Goal: Task Accomplishment & Management: Complete application form

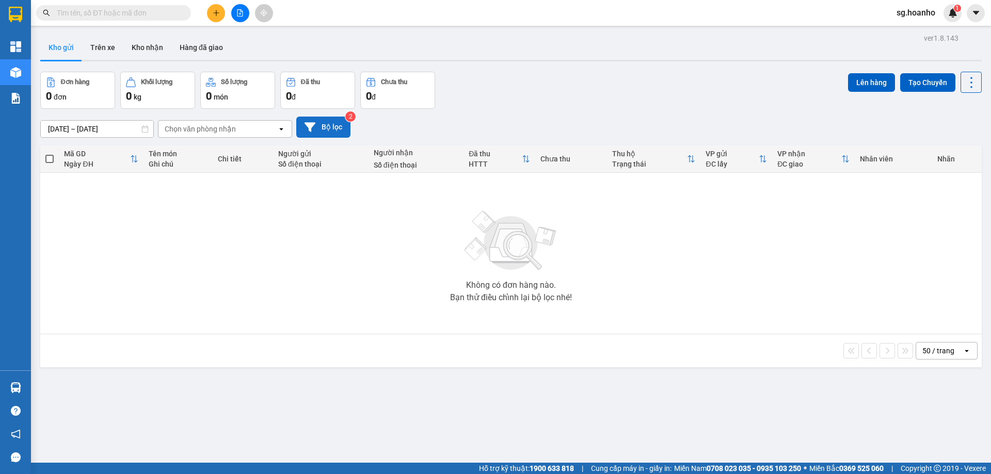
click at [324, 137] on button "Bộ lọc" at bounding box center [323, 127] width 54 height 21
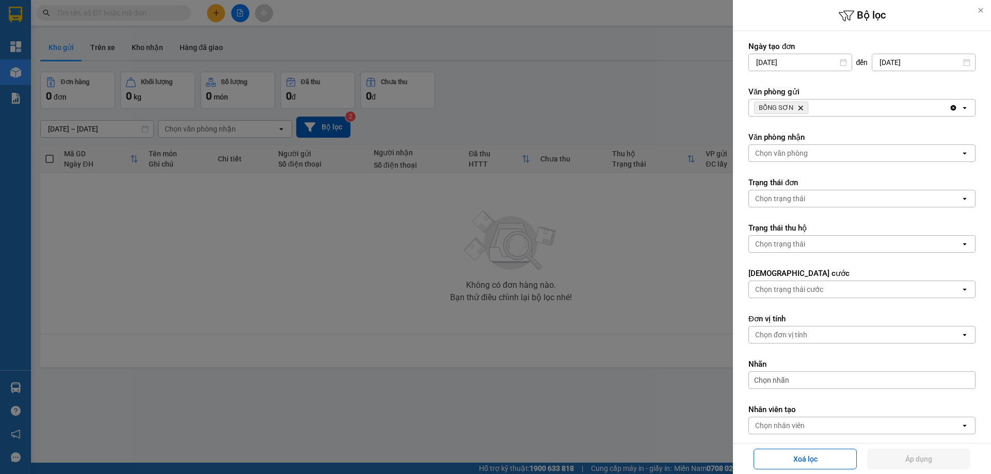
click at [801, 107] on icon "BỒNG SƠN, close by backspace" at bounding box center [801, 108] width 5 height 5
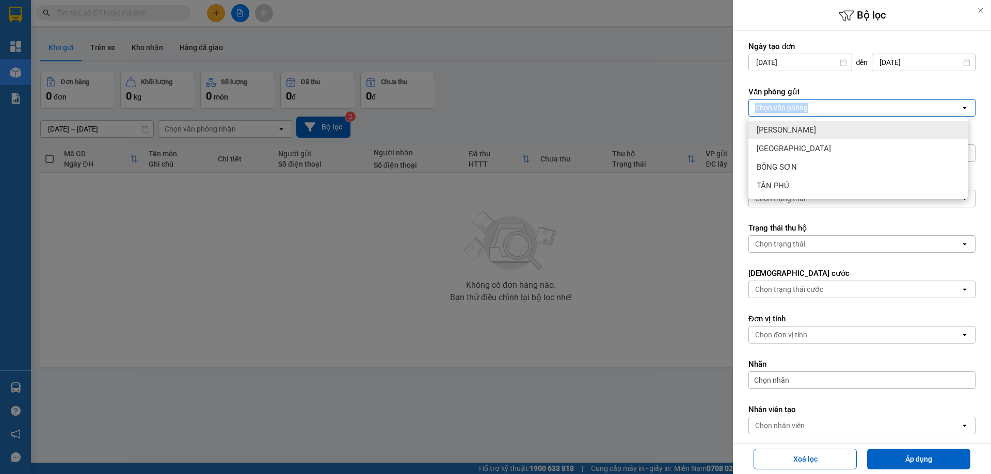
click at [801, 107] on div "Chọn văn phòng" at bounding box center [781, 108] width 53 height 10
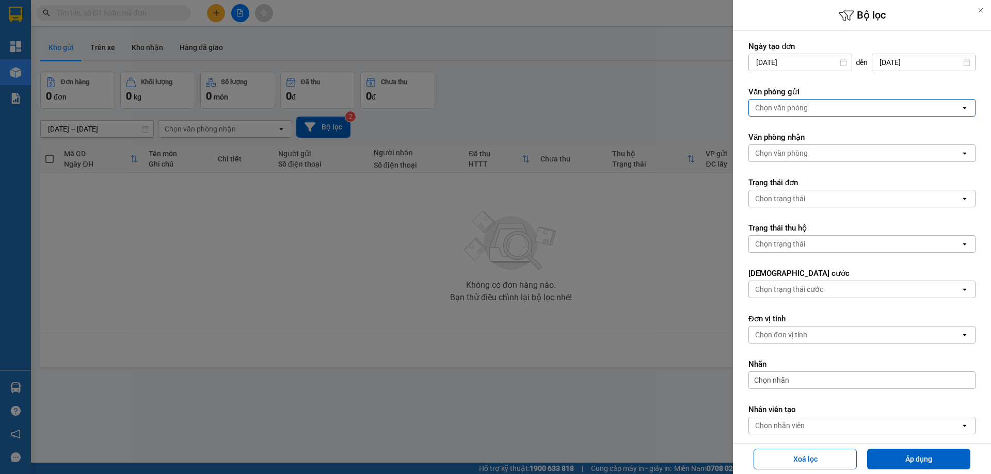
click at [801, 107] on div "Chọn văn phòng" at bounding box center [781, 108] width 53 height 10
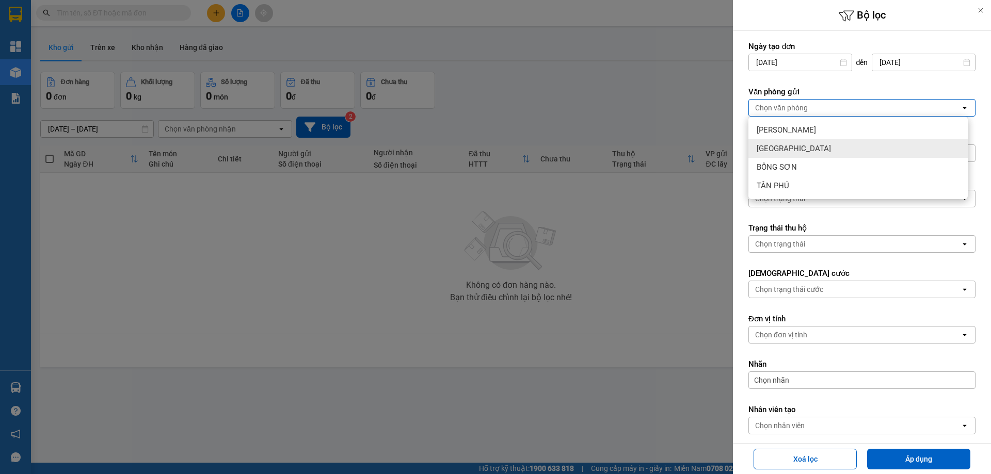
click at [789, 153] on div "[GEOGRAPHIC_DATA]" at bounding box center [858, 148] width 219 height 19
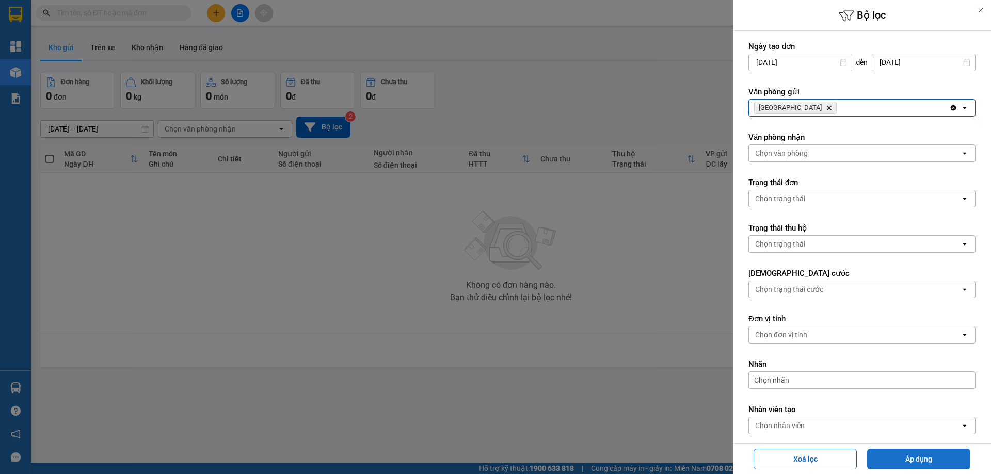
click at [930, 457] on button "Áp dụng" at bounding box center [918, 459] width 103 height 21
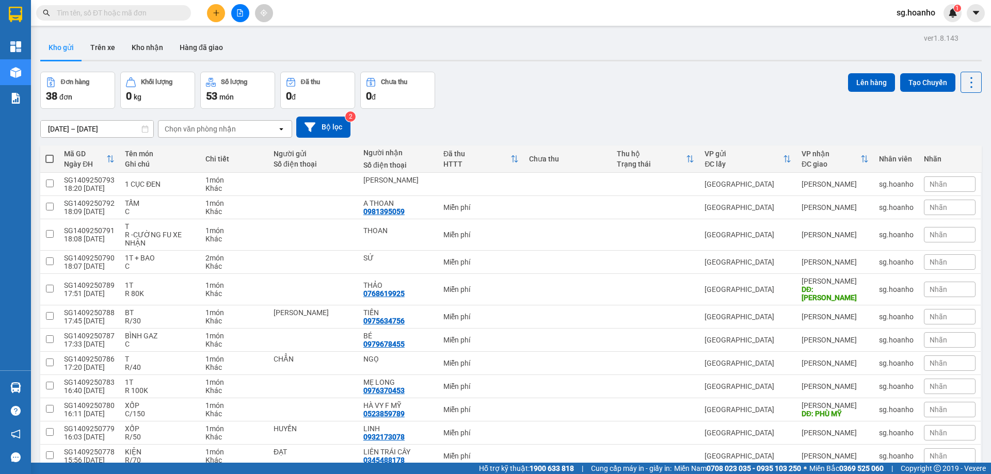
click at [215, 5] on button at bounding box center [216, 13] width 18 height 18
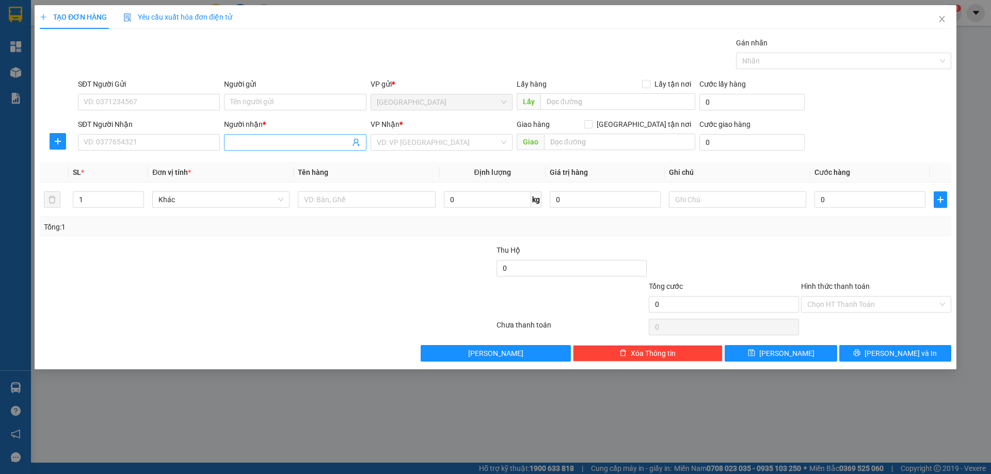
click at [284, 139] on input "Người nhận *" at bounding box center [289, 142] width 119 height 11
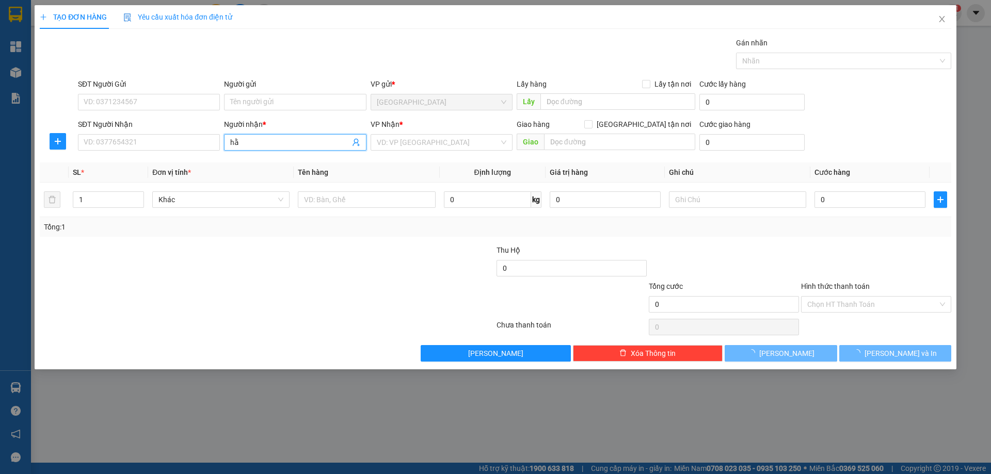
type input "h"
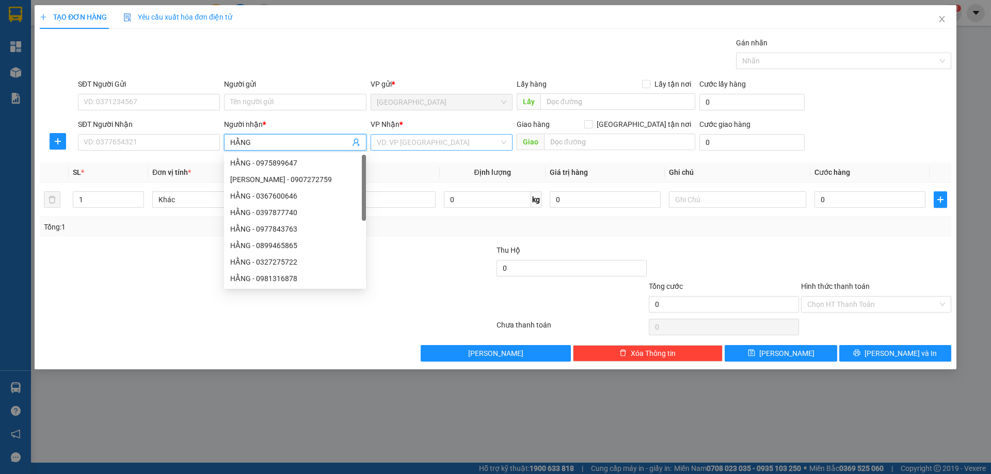
type input "HẰNG"
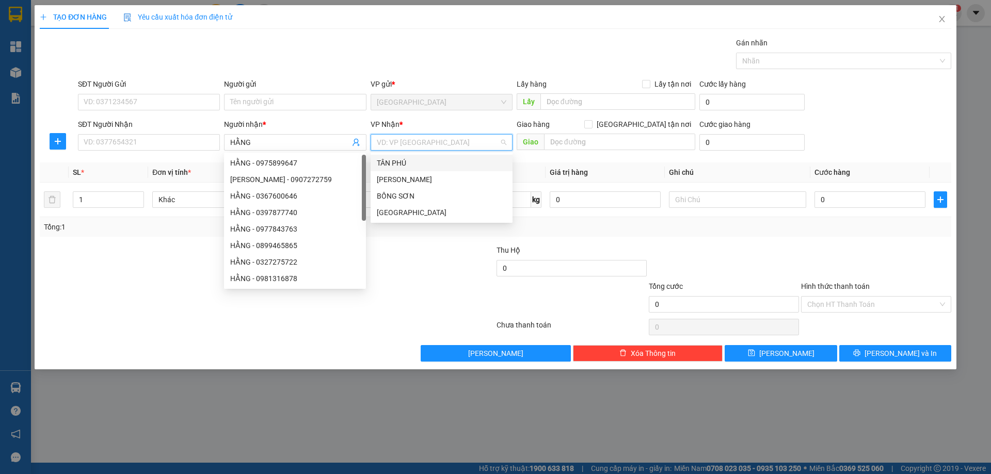
click at [402, 139] on input "search" at bounding box center [438, 142] width 122 height 15
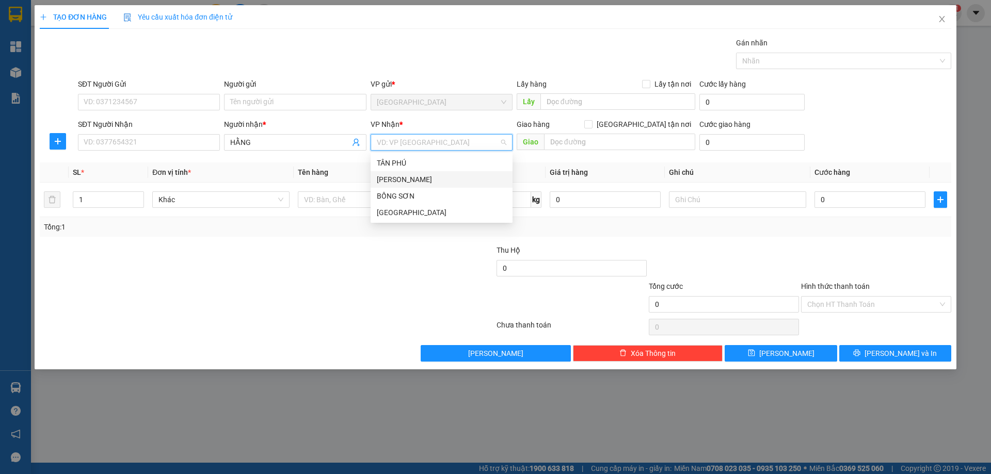
drag, startPoint x: 387, startPoint y: 175, endPoint x: 358, endPoint y: 195, distance: 35.4
click at [387, 176] on div "[PERSON_NAME]" at bounding box center [442, 179] width 130 height 11
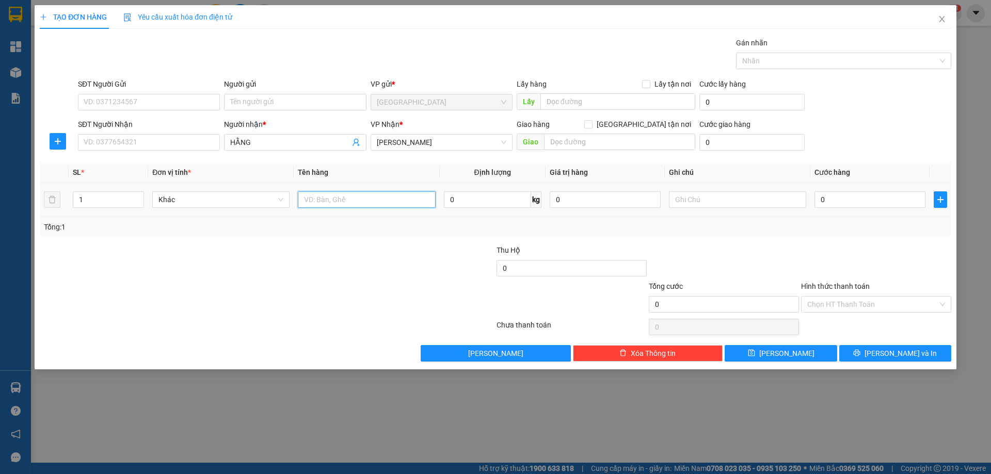
click at [347, 202] on input "text" at bounding box center [366, 200] width 137 height 17
type input "5K TRÁI CÂY"
click at [136, 199] on span "up" at bounding box center [138, 197] width 6 height 6
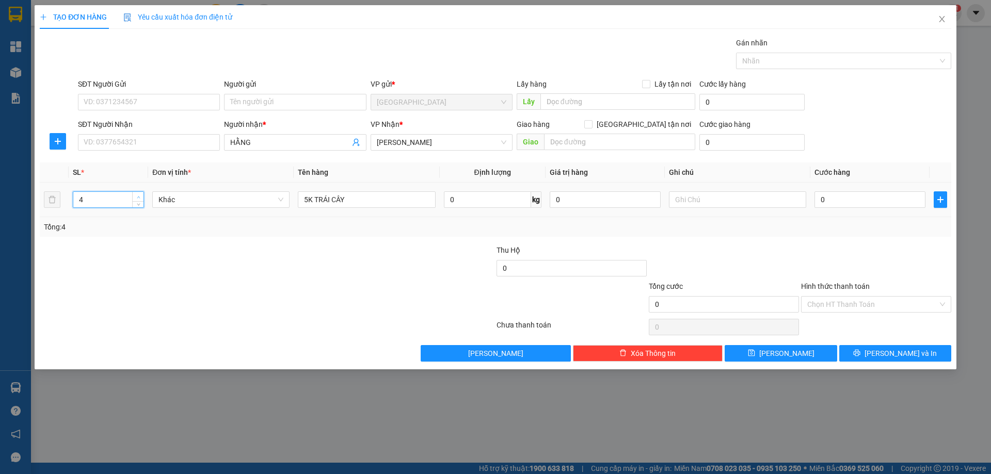
type input "5"
click at [136, 199] on span "up" at bounding box center [138, 197] width 6 height 6
click at [713, 199] on input "text" at bounding box center [737, 200] width 137 height 17
type input "C"
click at [625, 151] on div "Giao hàng [GEOGRAPHIC_DATA] tận nơi [GEOGRAPHIC_DATA]" at bounding box center [606, 137] width 179 height 36
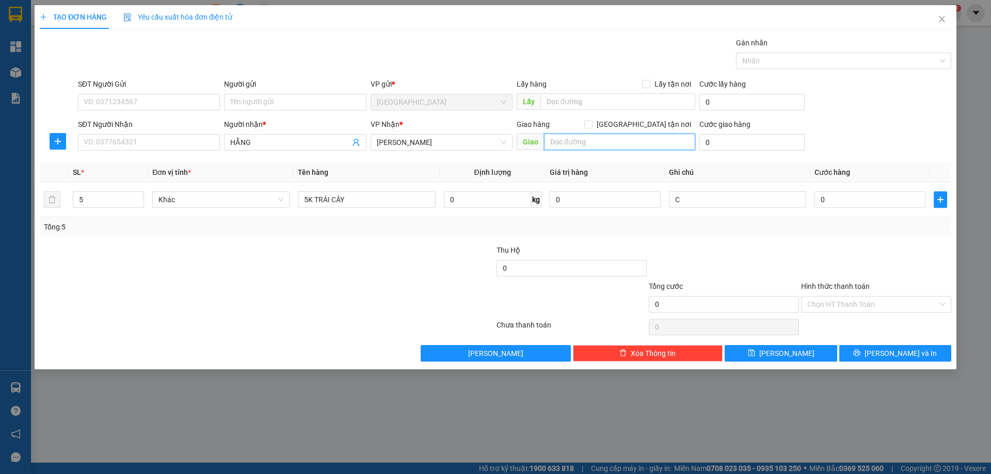
click at [623, 144] on input "text" at bounding box center [619, 142] width 151 height 17
type input "PHÙ MỸ"
drag, startPoint x: 880, startPoint y: 303, endPoint x: 876, endPoint y: 310, distance: 8.8
click at [880, 304] on input "Hình thức thanh toán" at bounding box center [872, 304] width 131 height 15
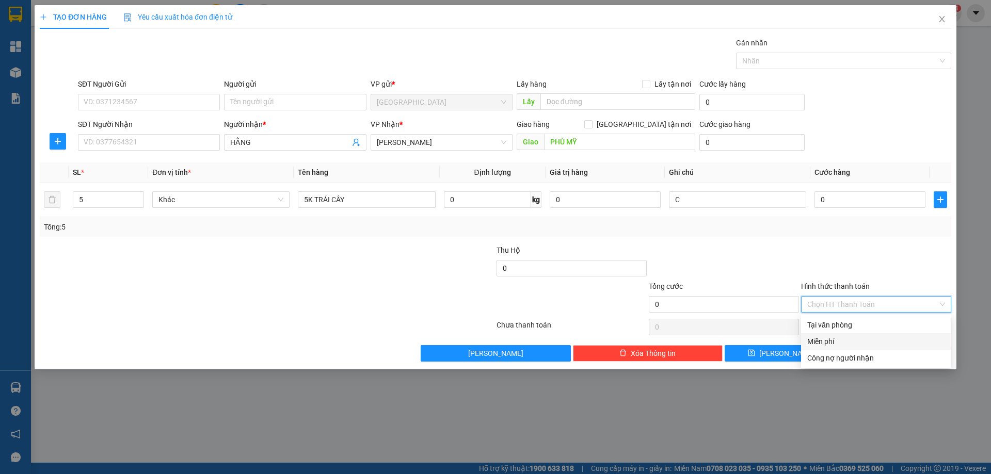
click at [858, 343] on div "Miễn phí" at bounding box center [876, 341] width 138 height 11
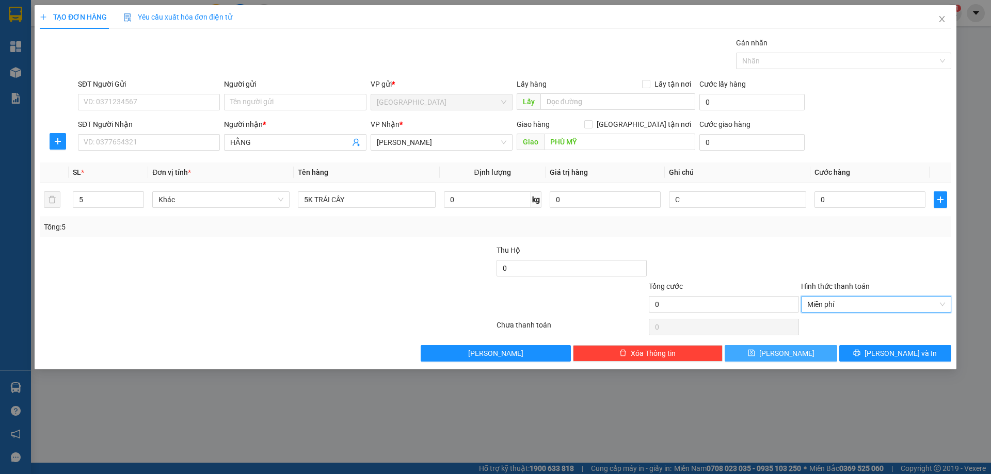
drag, startPoint x: 819, startPoint y: 357, endPoint x: 837, endPoint y: 338, distance: 26.3
click at [820, 355] on button "[PERSON_NAME]" at bounding box center [781, 353] width 112 height 17
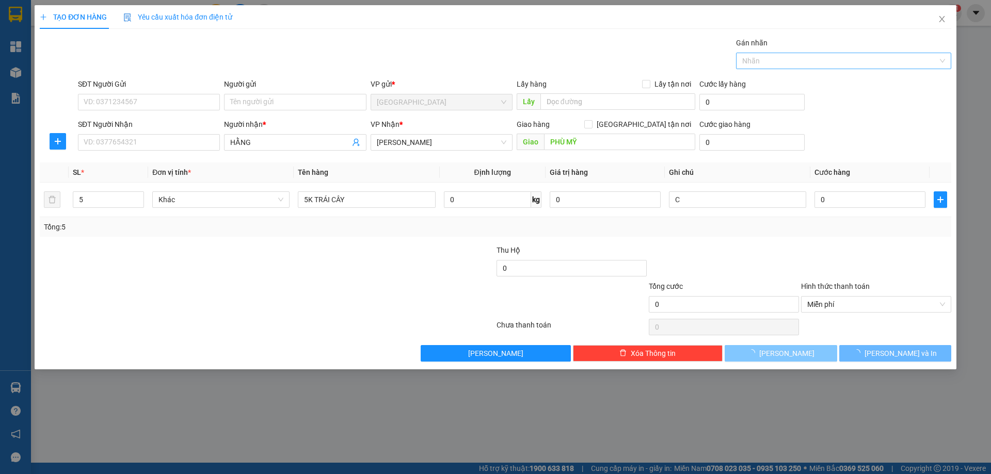
type input "1"
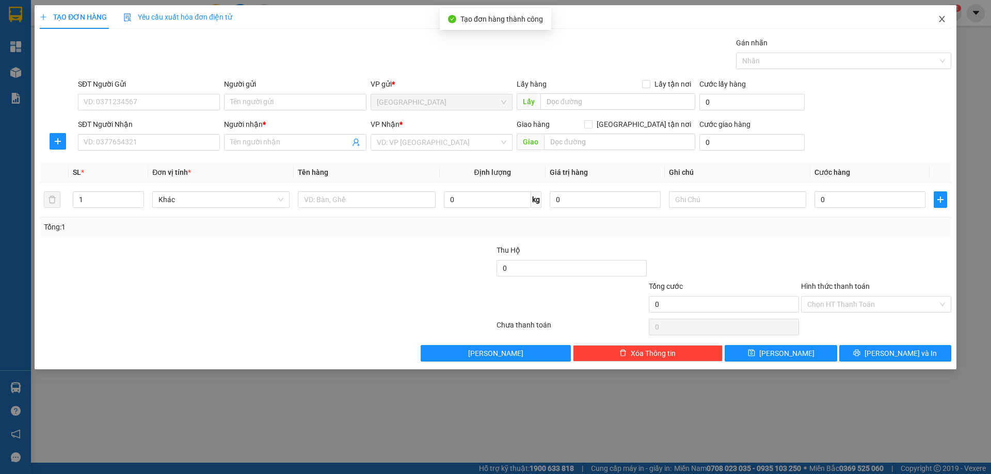
drag, startPoint x: 943, startPoint y: 21, endPoint x: 356, endPoint y: 1, distance: 587.9
click at [941, 22] on icon "close" at bounding box center [942, 19] width 8 height 8
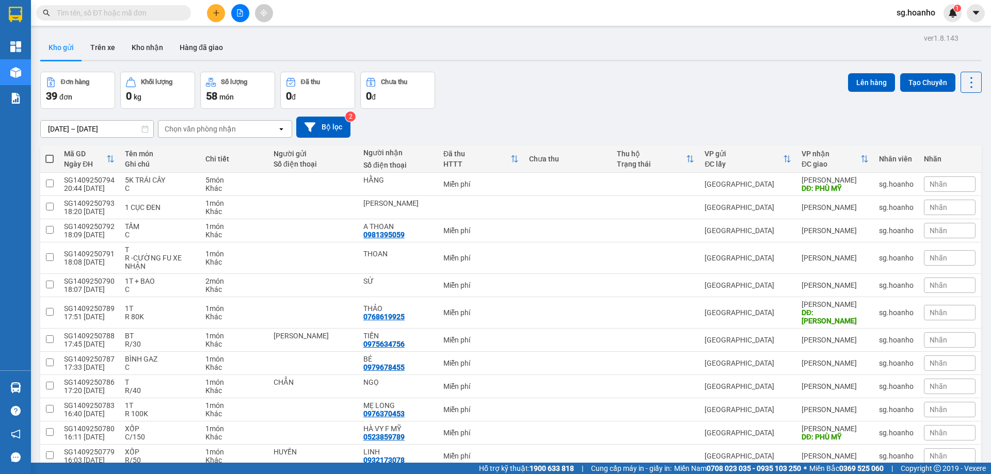
click at [53, 161] on span at bounding box center [49, 159] width 8 height 8
click at [50, 154] on input "checkbox" at bounding box center [50, 154] width 0 height 0
checkbox input "true"
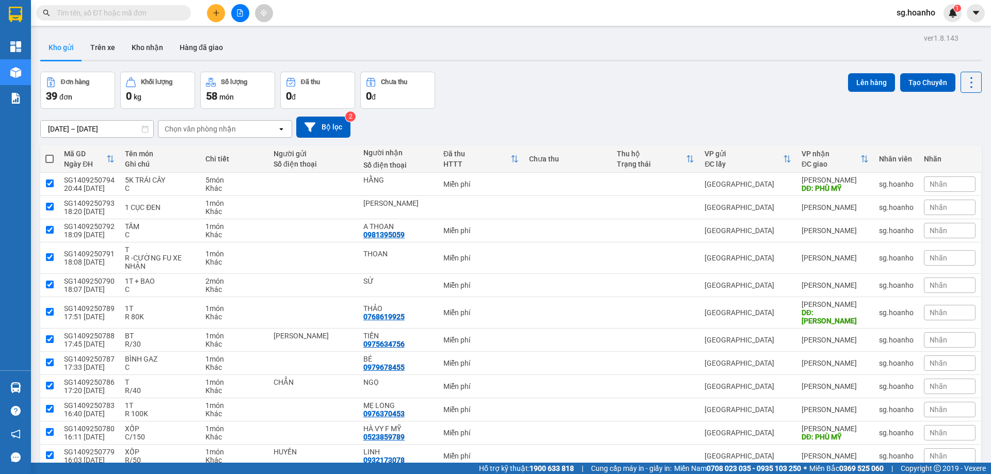
checkbox input "true"
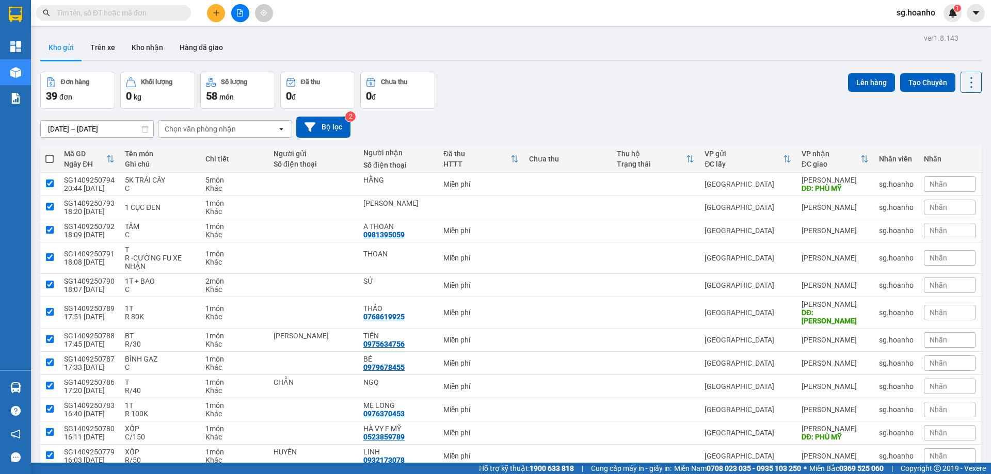
checkbox input "true"
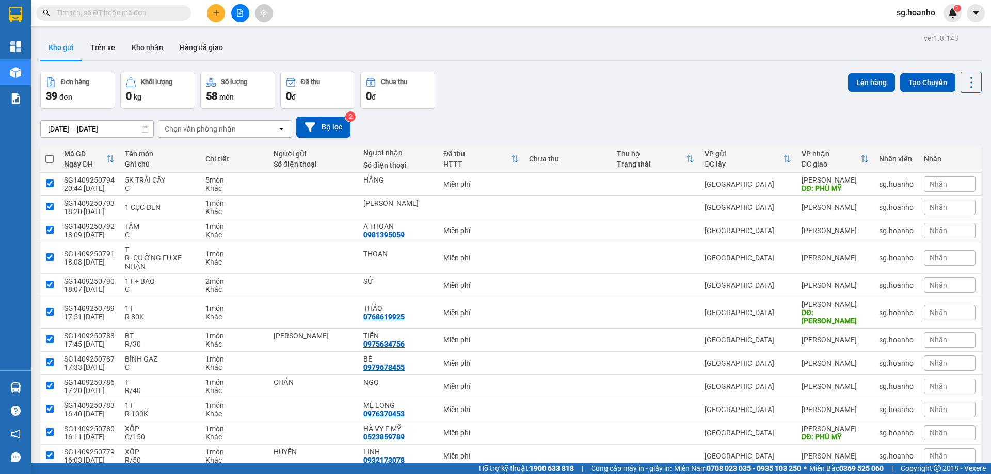
checkbox input "true"
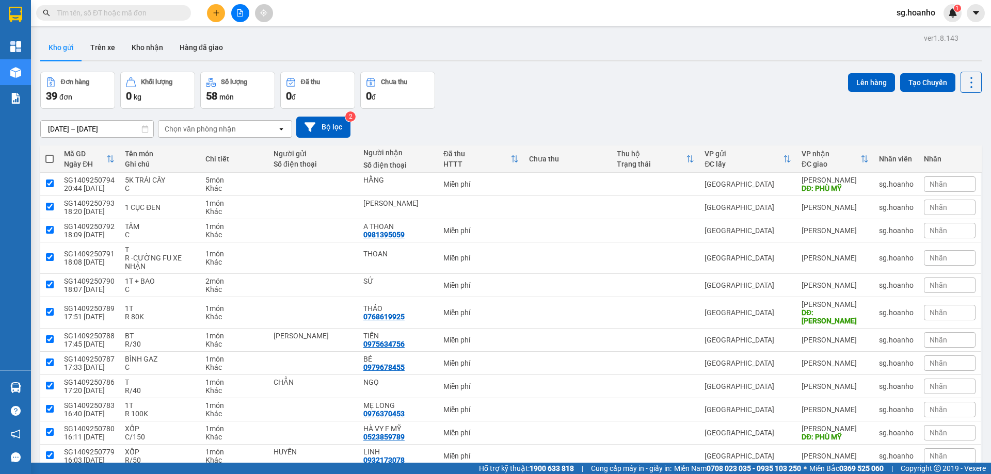
checkbox input "true"
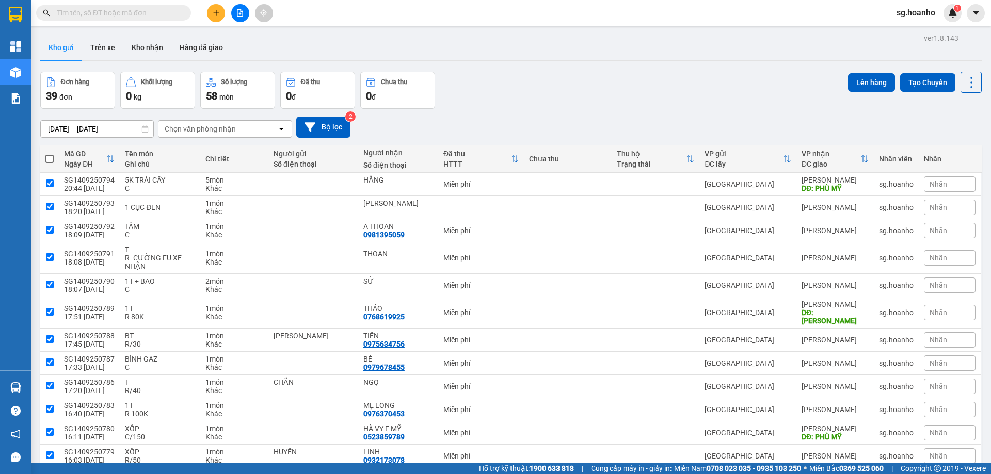
checkbox input "true"
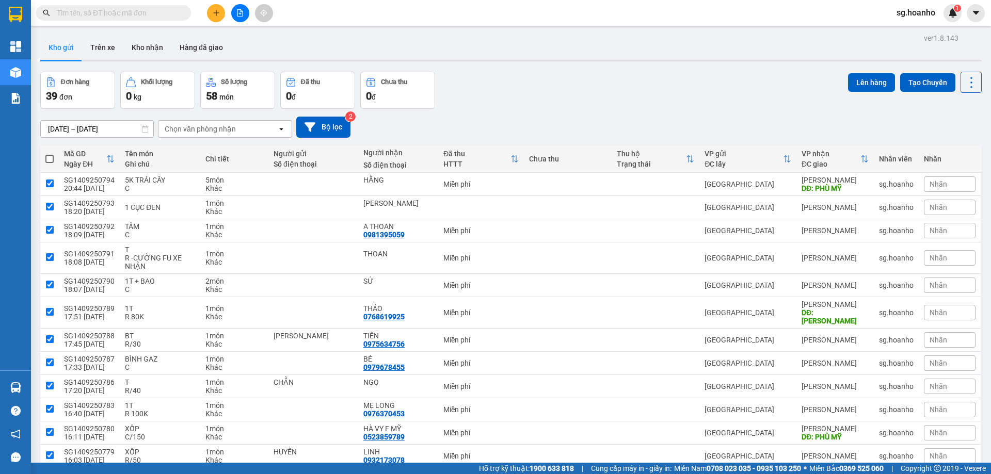
checkbox input "true"
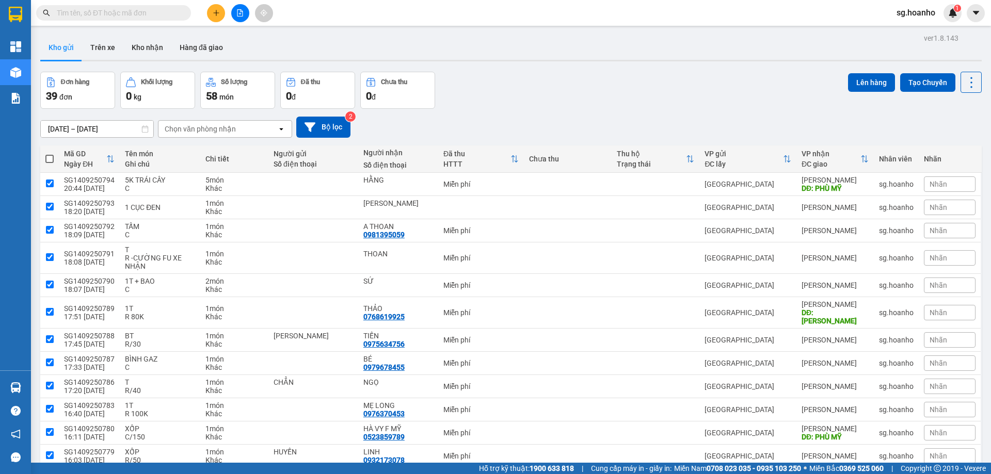
checkbox input "true"
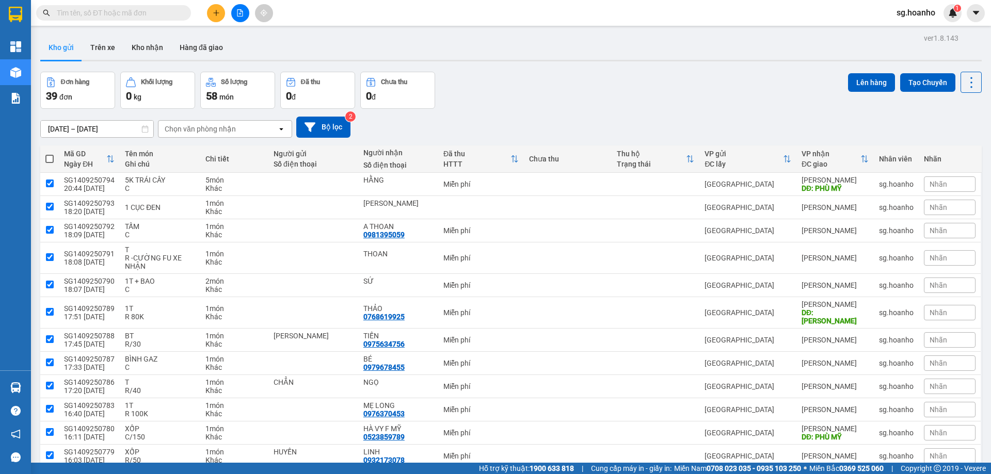
checkbox input "true"
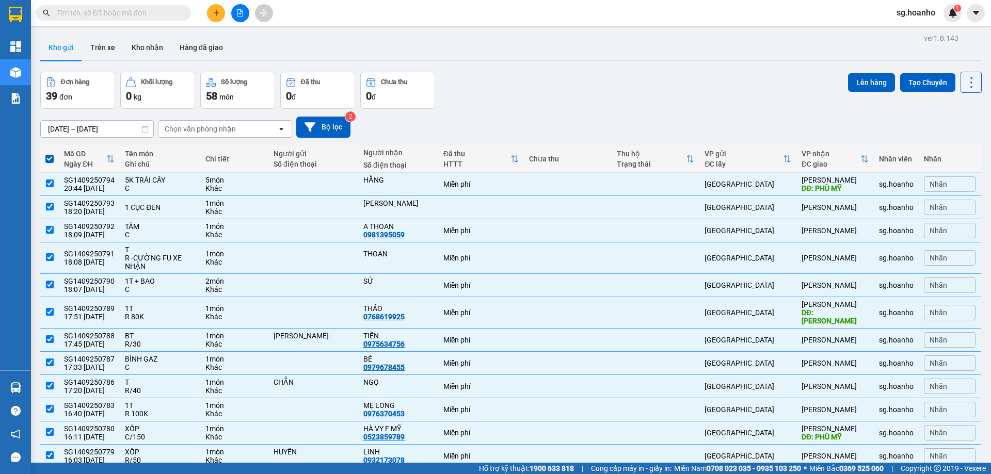
click at [861, 92] on div "Lên hàng Tạo Chuyến" at bounding box center [915, 82] width 134 height 21
click at [862, 84] on button "Lên hàng" at bounding box center [871, 82] width 47 height 19
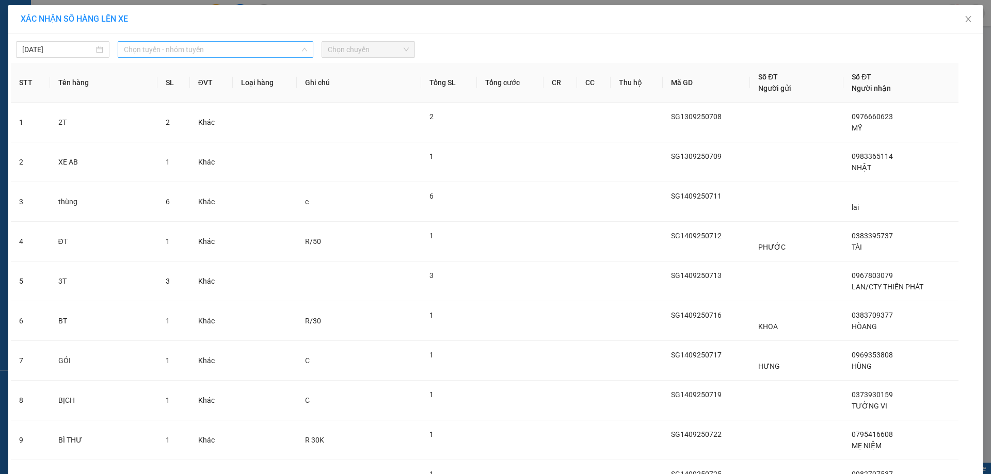
click at [198, 53] on span "Chọn tuyến - nhóm tuyến" at bounding box center [215, 49] width 183 height 15
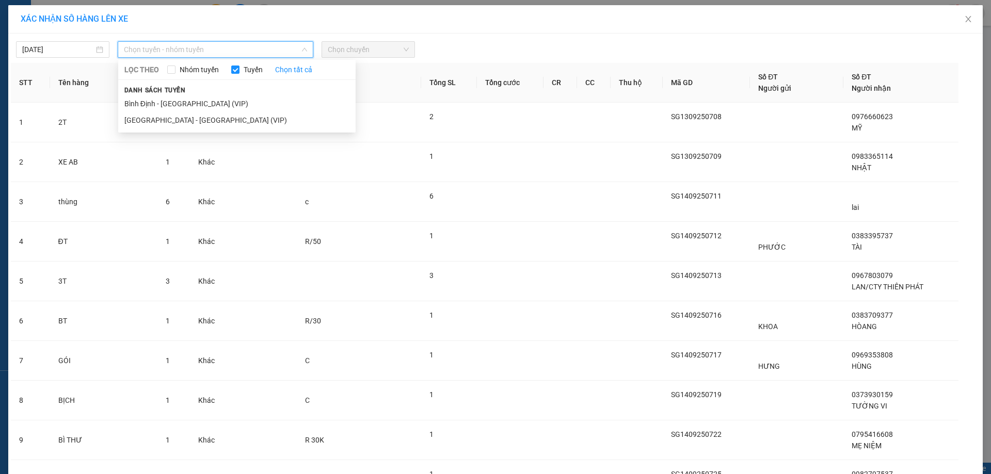
drag, startPoint x: 164, startPoint y: 116, endPoint x: 218, endPoint y: 91, distance: 59.6
click at [165, 114] on li "[GEOGRAPHIC_DATA] - [GEOGRAPHIC_DATA] (VIP)" at bounding box center [236, 120] width 237 height 17
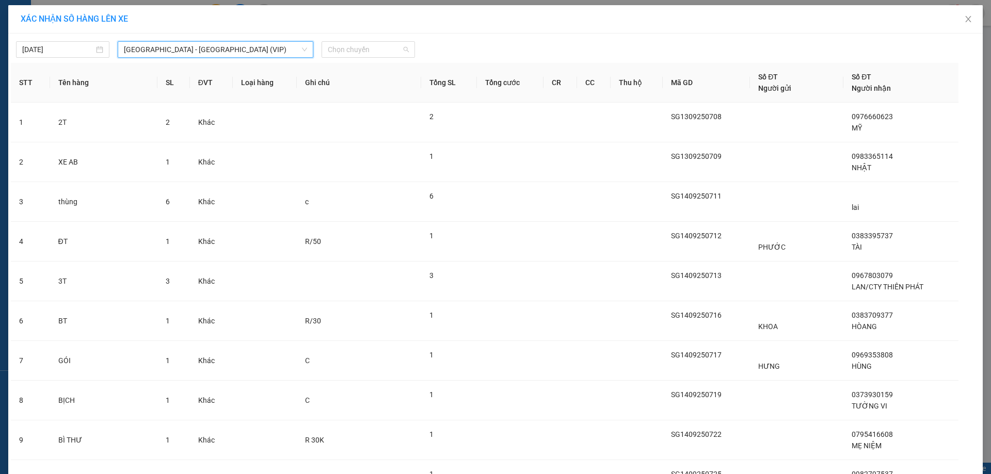
drag, startPoint x: 368, startPoint y: 47, endPoint x: 367, endPoint y: 65, distance: 17.6
click at [368, 48] on span "Chọn chuyến" at bounding box center [368, 49] width 81 height 15
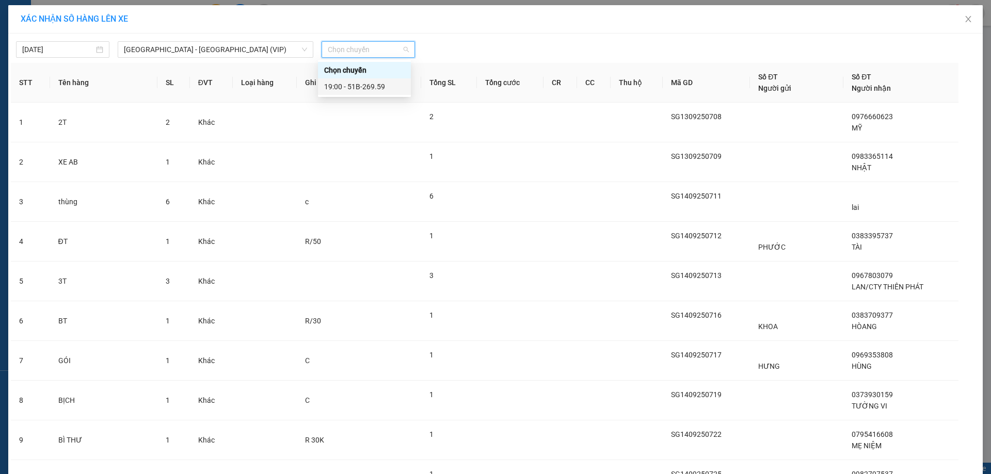
click at [370, 91] on div "19:00 - 51B-269.59" at bounding box center [364, 86] width 81 height 11
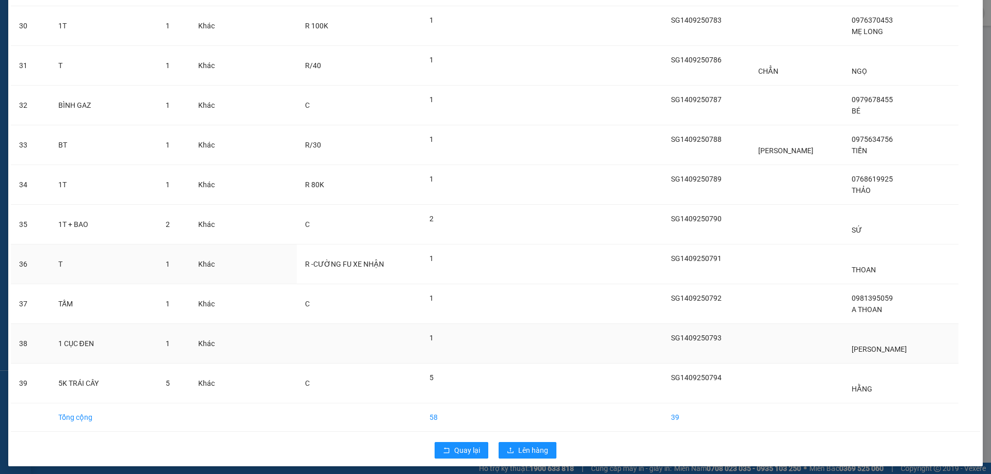
scroll to position [1260, 0]
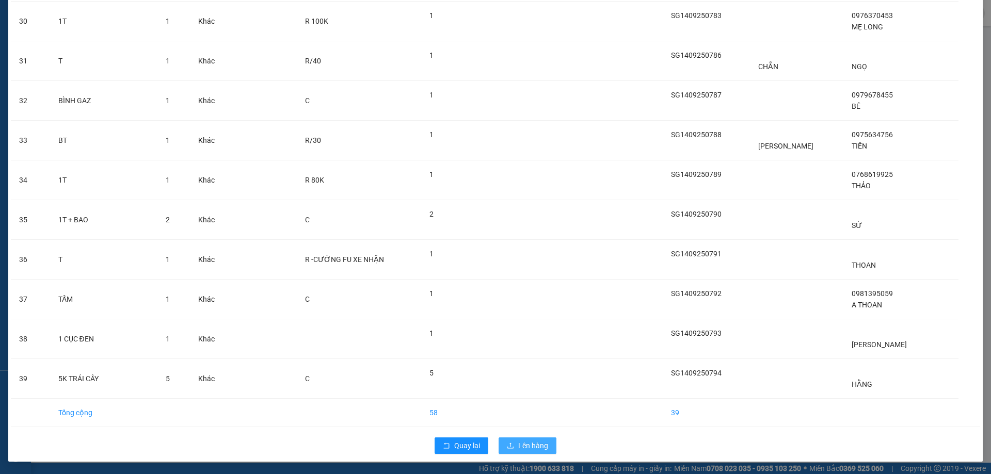
drag, startPoint x: 518, startPoint y: 442, endPoint x: 517, endPoint y: 435, distance: 6.8
click at [518, 440] on span "Lên hàng" at bounding box center [533, 445] width 30 height 11
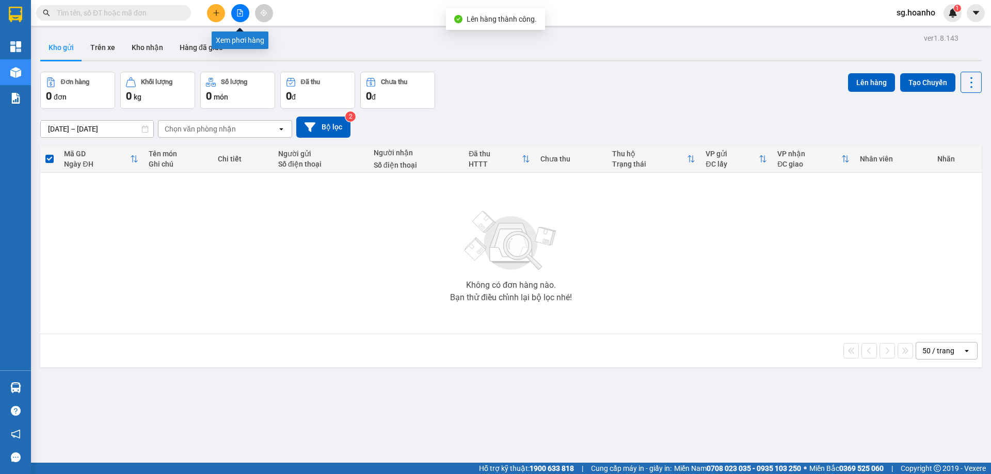
click at [245, 17] on button at bounding box center [240, 13] width 18 height 18
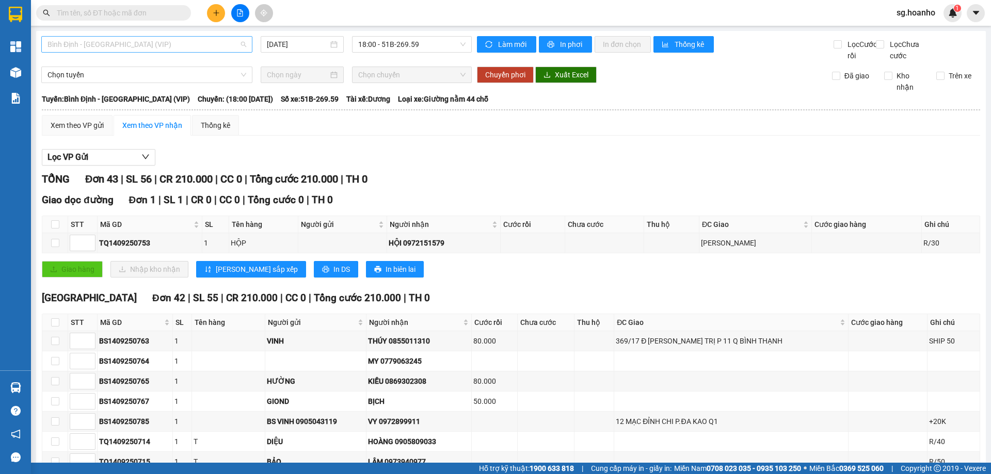
click at [128, 46] on span "Bình Định - [GEOGRAPHIC_DATA] (VIP)" at bounding box center [146, 44] width 199 height 15
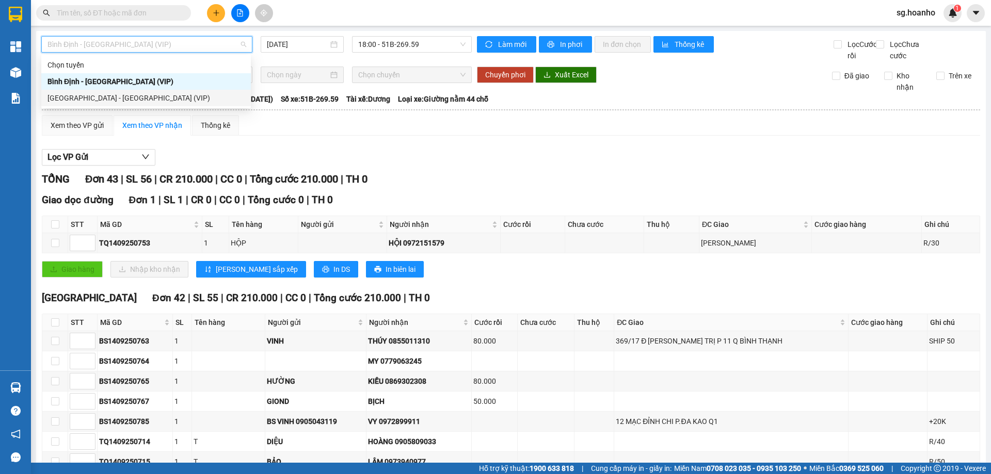
click at [106, 99] on div "[GEOGRAPHIC_DATA] - [GEOGRAPHIC_DATA] (VIP)" at bounding box center [145, 97] width 197 height 11
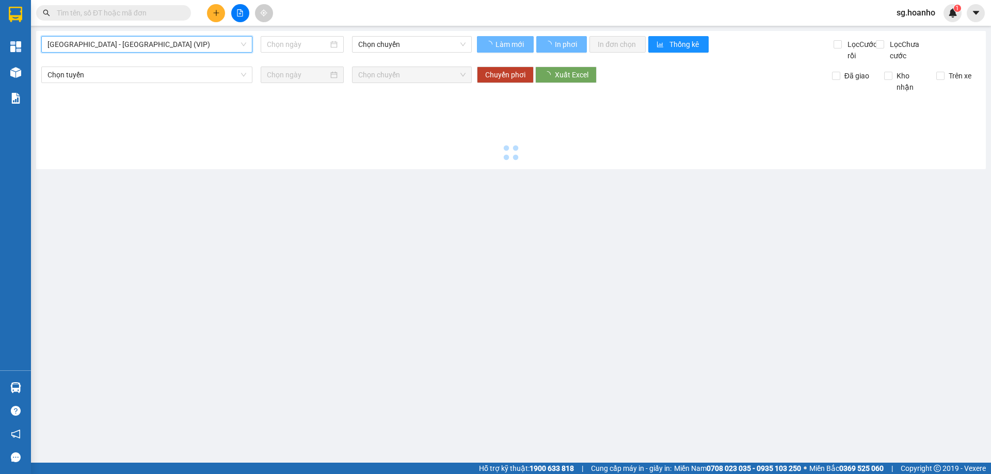
type input "[DATE]"
